Goal: Transaction & Acquisition: Purchase product/service

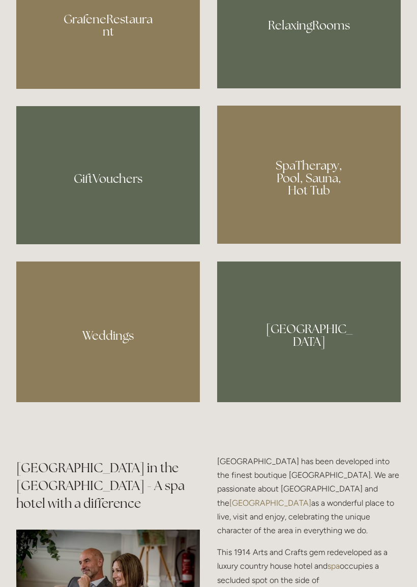
scroll to position [880, 0]
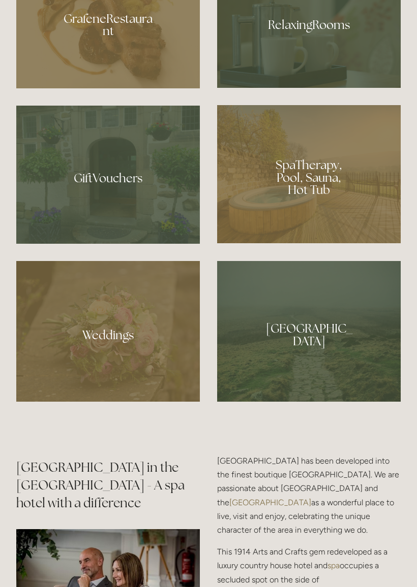
click at [329, 219] on div at bounding box center [308, 174] width 183 height 138
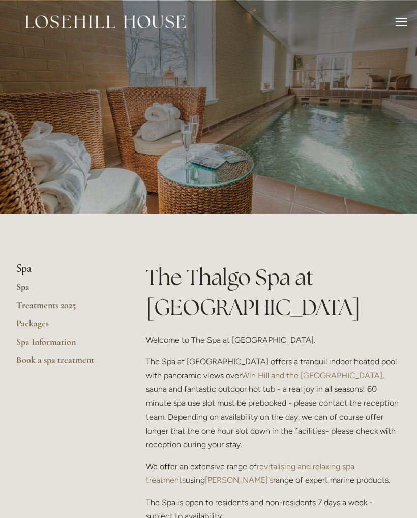
click at [24, 283] on link "Spa" at bounding box center [64, 290] width 97 height 18
click at [22, 290] on link "Spa" at bounding box center [64, 290] width 97 height 18
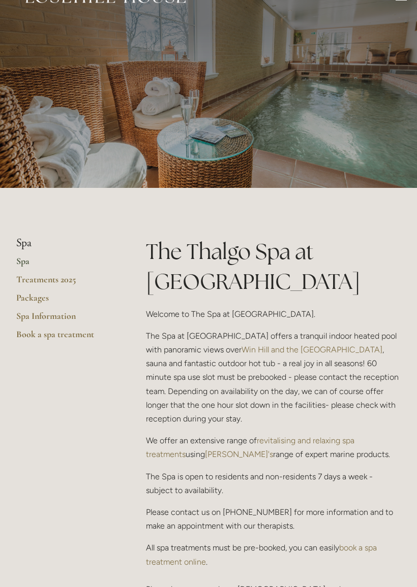
scroll to position [24, 0]
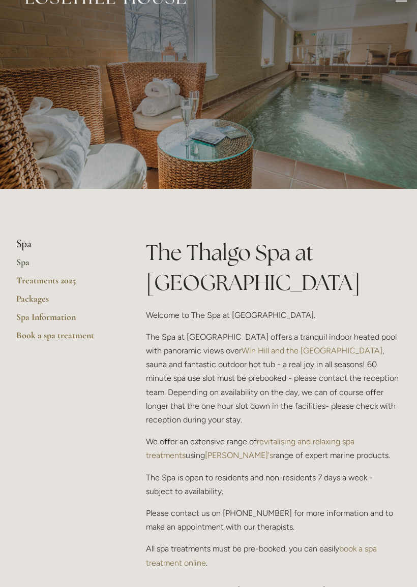
click at [35, 296] on link "Packages" at bounding box center [64, 303] width 97 height 18
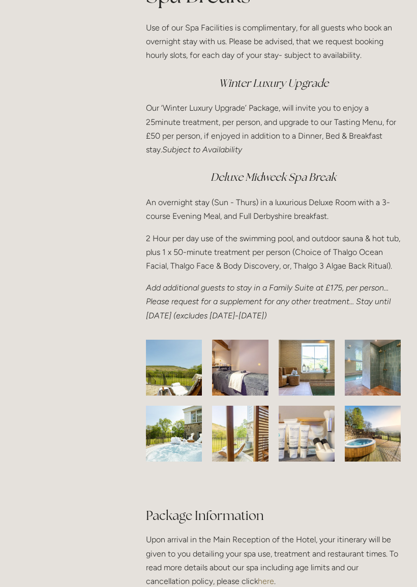
scroll to position [1546, 0]
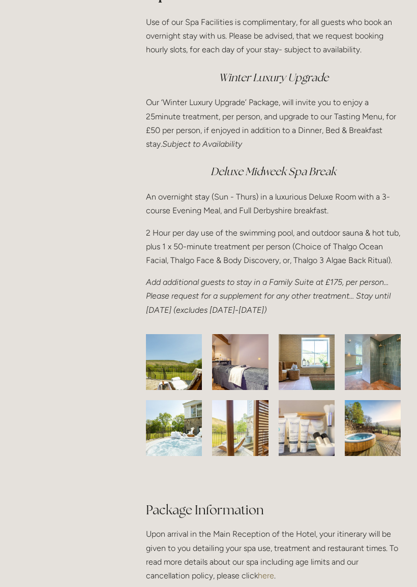
click at [366, 349] on img at bounding box center [372, 363] width 77 height 56
click at [385, 356] on img at bounding box center [372, 363] width 77 height 56
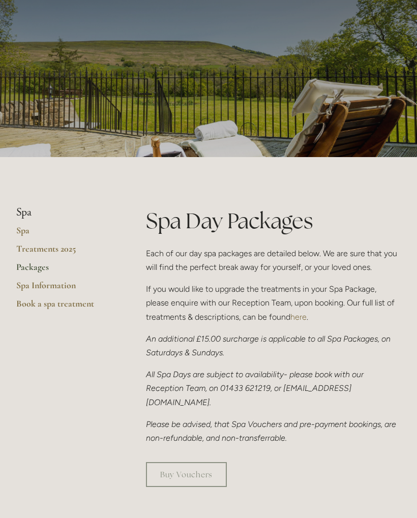
scroll to position [0, 0]
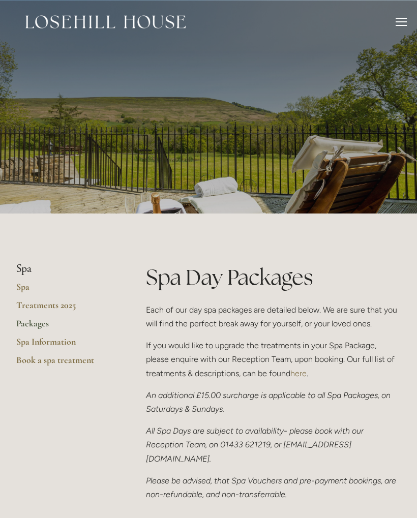
click at [397, 18] on div at bounding box center [400, 18] width 11 height 1
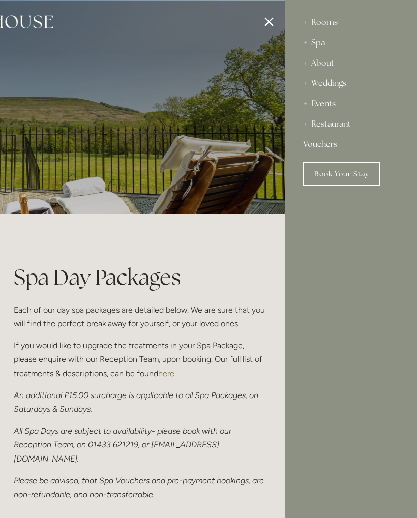
click at [330, 23] on div "Rooms" at bounding box center [351, 22] width 96 height 20
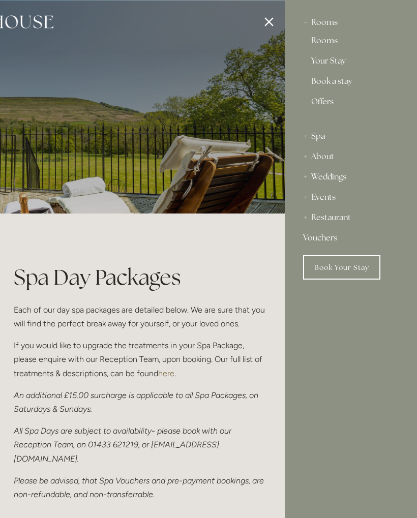
click at [323, 106] on link "Offers" at bounding box center [350, 106] width 79 height 16
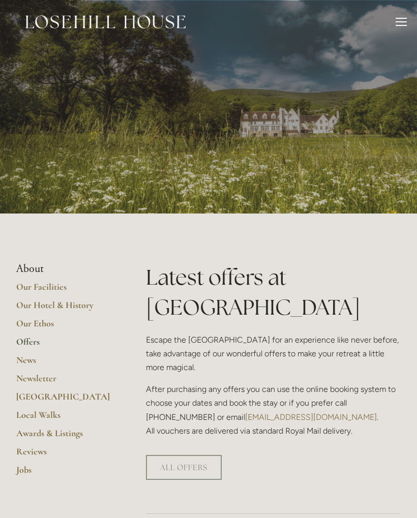
click at [398, 14] on div "Rooms Rooms Your Stay Book a stay Offers Spa About" at bounding box center [208, 22] width 396 height 44
click at [398, 20] on div at bounding box center [400, 23] width 11 height 11
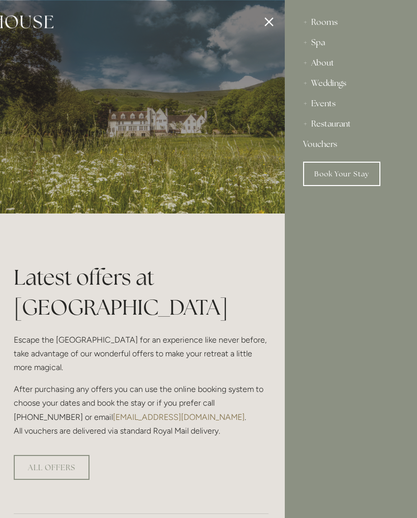
click at [323, 145] on link "Vouchers" at bounding box center [351, 144] width 96 height 20
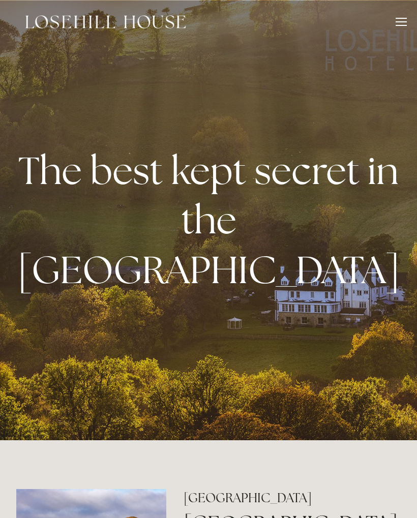
click at [395, 15] on div "Rooms Rooms Your Stay Book a stay Offers Spa About" at bounding box center [208, 22] width 396 height 44
